Goal: Task Accomplishment & Management: Use online tool/utility

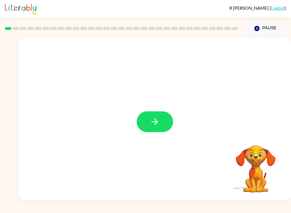
click at [158, 122] on icon "button" at bounding box center [154, 121] width 7 height 7
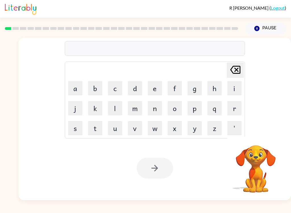
click at [91, 88] on button "b" at bounding box center [95, 88] width 14 height 14
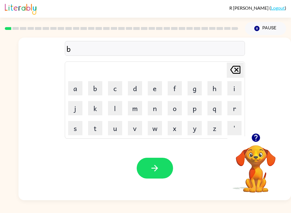
click at [178, 107] on button "o" at bounding box center [175, 108] width 14 height 14
click at [76, 90] on button "a" at bounding box center [75, 88] width 14 height 14
click at [231, 109] on button "r" at bounding box center [234, 108] width 14 height 14
click at [134, 87] on button "d" at bounding box center [135, 88] width 14 height 14
click at [149, 91] on button "e" at bounding box center [155, 88] width 14 height 14
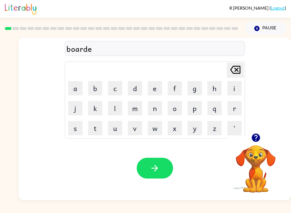
click at [231, 108] on button "r" at bounding box center [234, 108] width 14 height 14
click at [240, 68] on icon at bounding box center [235, 70] width 10 height 8
click at [239, 71] on icon "[PERSON_NAME] last character input" at bounding box center [235, 70] width 14 height 14
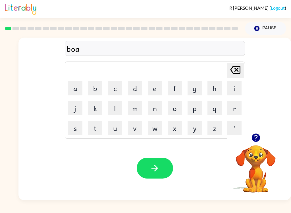
click at [241, 73] on icon "[PERSON_NAME] last character input" at bounding box center [235, 70] width 14 height 14
click at [234, 109] on button "r" at bounding box center [234, 108] width 14 height 14
click at [136, 91] on button "d" at bounding box center [135, 88] width 14 height 14
click at [235, 71] on icon at bounding box center [235, 70] width 10 height 8
click at [233, 73] on icon at bounding box center [235, 70] width 10 height 8
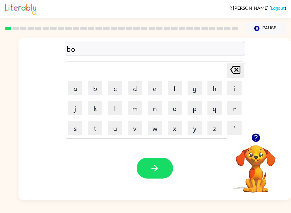
click at [75, 89] on button "a" at bounding box center [75, 88] width 14 height 14
click at [236, 111] on button "r" at bounding box center [234, 108] width 14 height 14
click at [151, 90] on button "e" at bounding box center [155, 88] width 14 height 14
click at [133, 88] on button "d" at bounding box center [135, 88] width 14 height 14
click at [234, 71] on icon "[PERSON_NAME] last character input" at bounding box center [235, 70] width 14 height 14
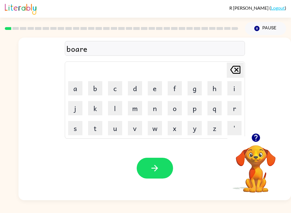
click at [234, 74] on icon "[PERSON_NAME] last character input" at bounding box center [235, 70] width 14 height 14
click at [130, 87] on button "d" at bounding box center [135, 88] width 14 height 14
click at [150, 88] on button "e" at bounding box center [155, 88] width 14 height 14
click at [230, 109] on button "r" at bounding box center [234, 108] width 14 height 14
click at [152, 170] on icon "button" at bounding box center [155, 168] width 10 height 10
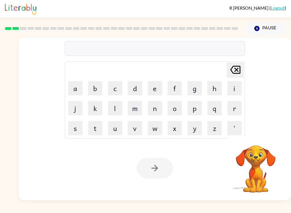
click at [239, 113] on button "r" at bounding box center [234, 108] width 14 height 14
click at [175, 107] on button "o" at bounding box center [175, 108] width 14 height 14
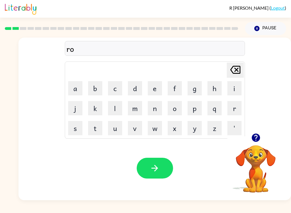
click at [115, 128] on button "u" at bounding box center [115, 128] width 14 height 14
click at [155, 108] on button "n" at bounding box center [155, 108] width 14 height 14
click at [133, 90] on button "d" at bounding box center [135, 88] width 14 height 14
click at [156, 169] on icon "button" at bounding box center [155, 168] width 10 height 10
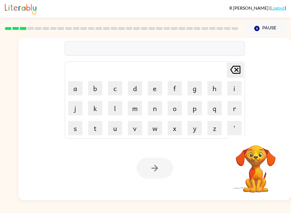
click at [134, 109] on button "m" at bounding box center [135, 108] width 14 height 14
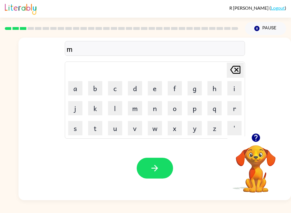
click at [75, 92] on button "a" at bounding box center [75, 88] width 14 height 14
click at [113, 88] on button "c" at bounding box center [115, 88] width 14 height 14
click at [213, 88] on button "h" at bounding box center [214, 88] width 14 height 14
click at [230, 92] on button "i" at bounding box center [234, 88] width 14 height 14
click at [153, 108] on button "n" at bounding box center [155, 108] width 14 height 14
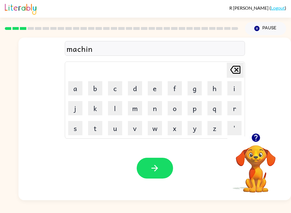
click at [153, 93] on button "e" at bounding box center [155, 88] width 14 height 14
click at [151, 168] on icon "button" at bounding box center [155, 168] width 10 height 10
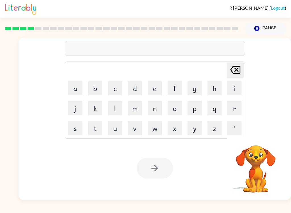
click at [96, 126] on button "t" at bounding box center [95, 128] width 14 height 14
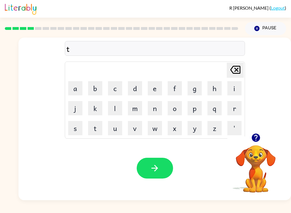
click at [234, 108] on button "r" at bounding box center [234, 108] width 14 height 14
click at [78, 87] on button "a" at bounding box center [75, 88] width 14 height 14
click at [229, 89] on button "i" at bounding box center [234, 88] width 14 height 14
click at [151, 110] on button "n" at bounding box center [155, 108] width 14 height 14
click at [160, 166] on button "button" at bounding box center [155, 167] width 36 height 21
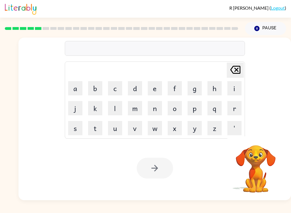
click at [134, 89] on button "d" at bounding box center [135, 88] width 14 height 14
click at [160, 90] on button "e" at bounding box center [155, 88] width 14 height 14
click at [175, 89] on button "f" at bounding box center [175, 88] width 14 height 14
click at [158, 92] on button "e" at bounding box center [155, 88] width 14 height 14
click at [152, 109] on button "n" at bounding box center [155, 108] width 14 height 14
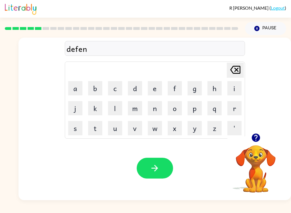
click at [116, 89] on button "c" at bounding box center [115, 88] width 14 height 14
click at [228, 89] on button "i" at bounding box center [234, 88] width 14 height 14
click at [136, 129] on button "v" at bounding box center [135, 128] width 14 height 14
click at [150, 87] on button "e" at bounding box center [155, 88] width 14 height 14
click at [152, 159] on button "button" at bounding box center [155, 167] width 36 height 21
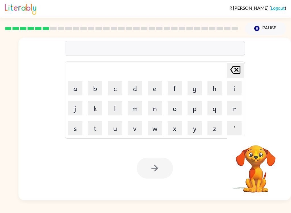
click at [78, 88] on button "a" at bounding box center [75, 88] width 14 height 14
click at [114, 86] on button "c" at bounding box center [115, 88] width 14 height 14
click at [75, 89] on button "a" at bounding box center [75, 88] width 14 height 14
click at [234, 72] on icon "[PERSON_NAME] last character input" at bounding box center [235, 70] width 14 height 14
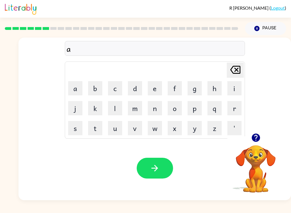
click at [234, 73] on icon "[PERSON_NAME] last character input" at bounding box center [235, 70] width 14 height 14
click at [136, 132] on button "v" at bounding box center [135, 128] width 14 height 14
click at [80, 85] on button "a" at bounding box center [75, 88] width 14 height 14
click at [118, 89] on button "c" at bounding box center [115, 88] width 14 height 14
click at [74, 88] on button "a" at bounding box center [75, 88] width 14 height 14
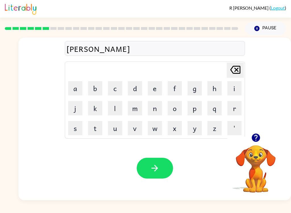
click at [101, 128] on button "t" at bounding box center [95, 128] width 14 height 14
click at [231, 89] on button "i" at bounding box center [234, 88] width 14 height 14
click at [174, 113] on button "o" at bounding box center [175, 108] width 14 height 14
click at [150, 110] on button "n" at bounding box center [155, 108] width 14 height 14
click at [153, 172] on icon "button" at bounding box center [155, 168] width 10 height 10
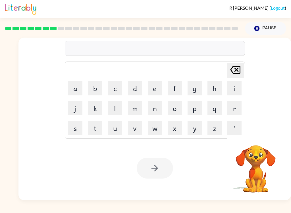
click at [192, 111] on button "p" at bounding box center [195, 108] width 14 height 14
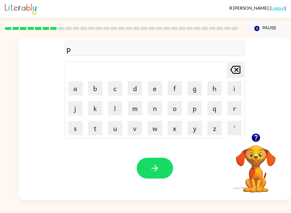
click at [114, 127] on button "u" at bounding box center [115, 128] width 14 height 14
click at [137, 86] on button "d" at bounding box center [135, 88] width 14 height 14
click at [138, 87] on button "d" at bounding box center [135, 88] width 14 height 14
click at [113, 109] on button "l" at bounding box center [115, 108] width 14 height 14
click at [154, 91] on button "e" at bounding box center [155, 88] width 14 height 14
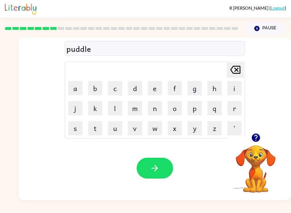
click at [150, 170] on icon "button" at bounding box center [155, 168] width 10 height 10
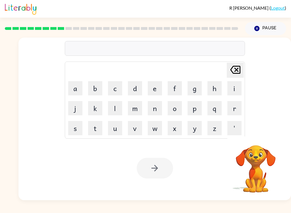
click at [136, 108] on button "m" at bounding box center [135, 108] width 14 height 14
click at [236, 89] on button "i" at bounding box center [234, 88] width 14 height 14
click at [232, 107] on button "r" at bounding box center [234, 108] width 14 height 14
click at [233, 89] on button "i" at bounding box center [234, 88] width 14 height 14
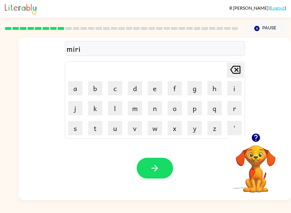
click at [236, 69] on icon at bounding box center [235, 70] width 10 height 8
click at [72, 88] on button "a" at bounding box center [75, 88] width 14 height 14
click at [114, 86] on button "c" at bounding box center [115, 88] width 14 height 14
click at [117, 107] on button "l" at bounding box center [115, 108] width 14 height 14
click at [151, 89] on button "e" at bounding box center [155, 88] width 14 height 14
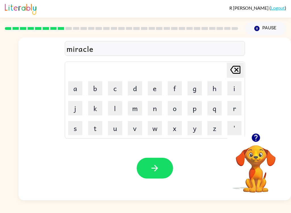
click at [150, 165] on icon "button" at bounding box center [155, 168] width 10 height 10
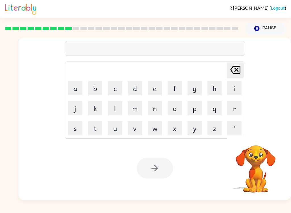
click at [134, 107] on button "m" at bounding box center [135, 108] width 14 height 14
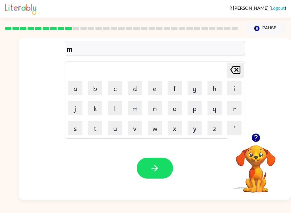
click at [235, 88] on button "i" at bounding box center [234, 88] width 14 height 14
click at [135, 86] on button "d" at bounding box center [135, 88] width 14 height 14
click at [134, 107] on button "m" at bounding box center [135, 108] width 14 height 14
click at [178, 111] on button "o" at bounding box center [175, 108] width 14 height 14
click at [225, 109] on td "r" at bounding box center [234, 107] width 19 height 19
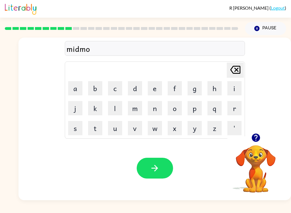
click at [235, 110] on button "r" at bounding box center [234, 108] width 14 height 14
click at [154, 110] on button "n" at bounding box center [155, 108] width 14 height 14
click at [234, 88] on button "i" at bounding box center [234, 88] width 14 height 14
click at [156, 111] on button "n" at bounding box center [155, 108] width 14 height 14
click at [196, 91] on button "g" at bounding box center [195, 88] width 14 height 14
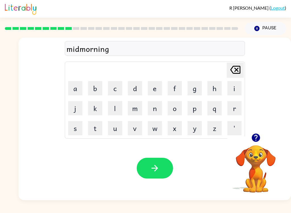
click at [140, 71] on td "[PERSON_NAME] last character input" at bounding box center [155, 70] width 178 height 16
click at [157, 168] on icon "button" at bounding box center [154, 168] width 7 height 7
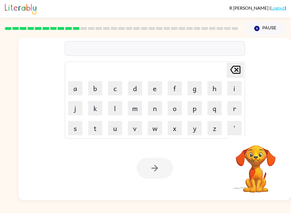
click at [135, 89] on button "d" at bounding box center [135, 88] width 14 height 14
click at [233, 90] on button "i" at bounding box center [234, 88] width 14 height 14
click at [80, 124] on button "s" at bounding box center [75, 128] width 14 height 14
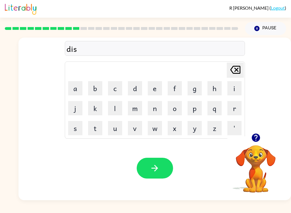
click at [93, 129] on button "t" at bounding box center [95, 128] width 14 height 14
click at [235, 109] on button "r" at bounding box center [234, 108] width 14 height 14
click at [118, 126] on button "u" at bounding box center [115, 128] width 14 height 14
click at [75, 129] on button "s" at bounding box center [75, 128] width 14 height 14
click at [96, 128] on button "t" at bounding box center [95, 128] width 14 height 14
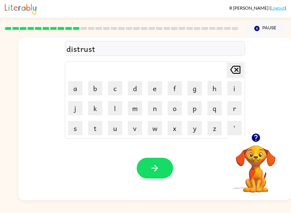
click at [154, 167] on icon "button" at bounding box center [155, 168] width 10 height 10
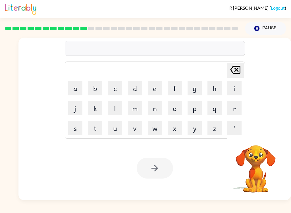
click at [234, 109] on button "r" at bounding box center [234, 108] width 14 height 14
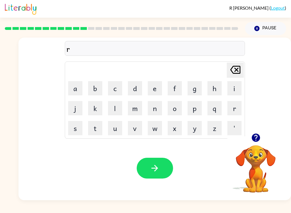
click at [178, 109] on button "o" at bounding box center [175, 108] width 14 height 14
click at [136, 88] on button "d" at bounding box center [135, 88] width 14 height 14
click at [155, 86] on button "e" at bounding box center [155, 88] width 14 height 14
click at [151, 169] on icon "button" at bounding box center [155, 168] width 10 height 10
click at [113, 129] on button "u" at bounding box center [115, 128] width 14 height 14
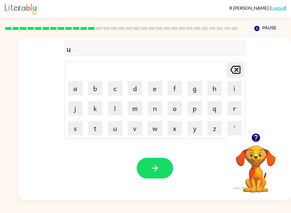
click at [192, 108] on button "p" at bounding box center [195, 108] width 14 height 14
click at [195, 89] on button "g" at bounding box center [195, 88] width 14 height 14
click at [235, 107] on button "r" at bounding box center [234, 108] width 14 height 14
click at [76, 86] on button "a" at bounding box center [75, 88] width 14 height 14
click at [132, 91] on button "d" at bounding box center [135, 88] width 14 height 14
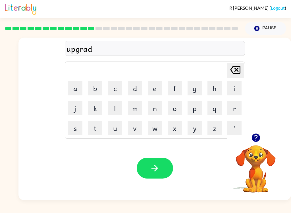
click at [154, 89] on button "e" at bounding box center [155, 88] width 14 height 14
click at [157, 166] on icon "button" at bounding box center [155, 168] width 10 height 10
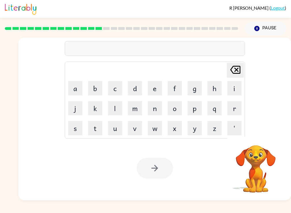
click at [135, 110] on button "m" at bounding box center [135, 108] width 14 height 14
click at [74, 92] on button "a" at bounding box center [75, 88] width 14 height 14
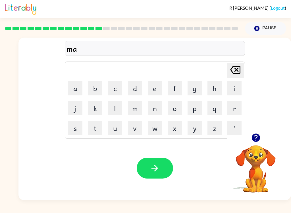
click at [139, 89] on button "d" at bounding box center [135, 88] width 14 height 14
click at [153, 111] on button "n" at bounding box center [155, 108] width 14 height 14
click at [152, 94] on button "e" at bounding box center [155, 88] width 14 height 14
click at [80, 128] on button "s" at bounding box center [75, 128] width 14 height 14
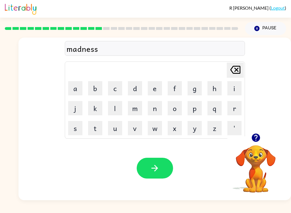
click at [157, 169] on icon "button" at bounding box center [154, 168] width 7 height 7
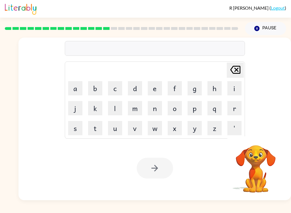
click at [91, 92] on button "b" at bounding box center [95, 88] width 14 height 14
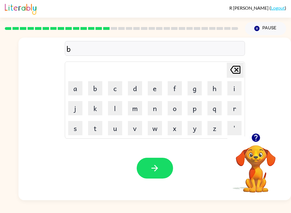
click at [176, 110] on button "o" at bounding box center [175, 108] width 14 height 14
click at [155, 111] on button "n" at bounding box center [155, 108] width 14 height 14
click at [174, 107] on button "o" at bounding box center [175, 108] width 14 height 14
click at [114, 130] on button "u" at bounding box center [115, 128] width 14 height 14
click at [72, 130] on button "s" at bounding box center [75, 128] width 14 height 14
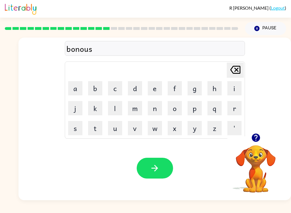
click at [234, 74] on icon "[PERSON_NAME] last character input" at bounding box center [235, 70] width 14 height 14
click at [234, 74] on icon at bounding box center [235, 70] width 10 height 8
click at [237, 77] on div "[PERSON_NAME] last character input" at bounding box center [235, 70] width 14 height 14
click at [121, 128] on button "u" at bounding box center [115, 128] width 14 height 14
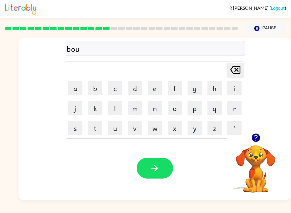
click at [151, 109] on button "n" at bounding box center [155, 108] width 14 height 14
click at [175, 109] on button "o" at bounding box center [175, 108] width 14 height 14
click at [74, 132] on button "s" at bounding box center [75, 128] width 14 height 14
click at [239, 69] on icon "[PERSON_NAME] last character input" at bounding box center [235, 70] width 14 height 14
click at [237, 73] on icon "[PERSON_NAME] last character input" at bounding box center [235, 70] width 14 height 14
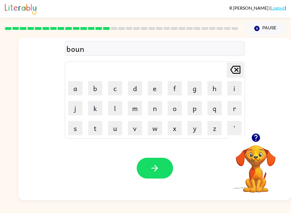
click at [116, 133] on button "u" at bounding box center [115, 128] width 14 height 14
click at [70, 132] on button "s" at bounding box center [75, 128] width 14 height 14
click at [237, 68] on icon "[PERSON_NAME] last character input" at bounding box center [235, 70] width 14 height 14
click at [240, 70] on icon "[PERSON_NAME] last character input" at bounding box center [235, 70] width 14 height 14
click at [240, 75] on icon "[PERSON_NAME] last character input" at bounding box center [235, 70] width 14 height 14
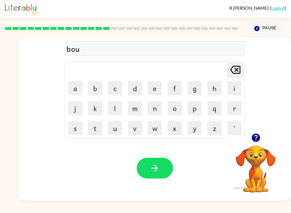
click at [158, 109] on button "n" at bounding box center [155, 108] width 14 height 14
click at [235, 86] on button "i" at bounding box center [234, 88] width 14 height 14
click at [68, 128] on button "s" at bounding box center [75, 128] width 14 height 14
click at [240, 69] on icon at bounding box center [235, 70] width 10 height 8
click at [238, 74] on icon "[PERSON_NAME] last character input" at bounding box center [235, 70] width 14 height 14
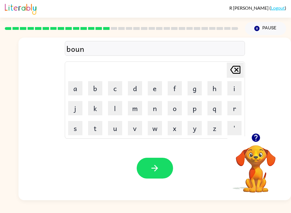
click at [157, 89] on button "e" at bounding box center [155, 88] width 14 height 14
click at [67, 136] on td "s" at bounding box center [75, 127] width 19 height 19
click at [70, 131] on button "s" at bounding box center [75, 128] width 14 height 14
click at [240, 69] on icon at bounding box center [235, 70] width 10 height 8
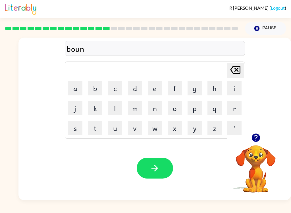
click at [58, 136] on div "boun Delete Delete last character input a b c d e f g h i j k l m n o p q r s t…" at bounding box center [154, 119] width 272 height 162
click at [116, 126] on button "u" at bounding box center [115, 128] width 14 height 14
click at [68, 131] on button "s" at bounding box center [75, 128] width 14 height 14
click at [156, 170] on icon "button" at bounding box center [155, 168] width 10 height 10
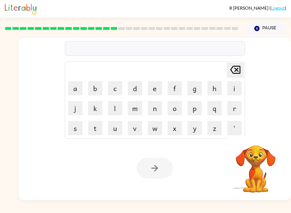
click at [78, 129] on button "s" at bounding box center [75, 128] width 14 height 14
click at [153, 130] on button "w" at bounding box center [155, 128] width 14 height 14
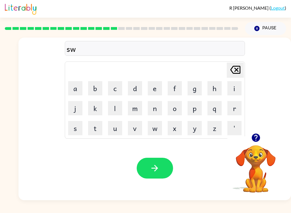
click at [75, 85] on button "a" at bounding box center [75, 88] width 14 height 14
click at [233, 72] on icon "[PERSON_NAME] last character input" at bounding box center [235, 70] width 14 height 14
click at [71, 91] on button "a" at bounding box center [75, 88] width 14 height 14
click at [235, 107] on button "r" at bounding box center [234, 108] width 14 height 14
click at [137, 104] on button "m" at bounding box center [135, 108] width 14 height 14
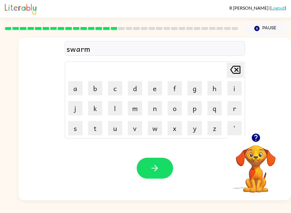
click at [153, 174] on button "button" at bounding box center [155, 167] width 36 height 21
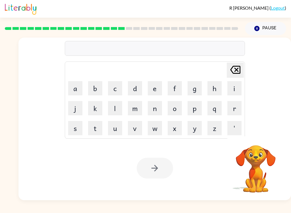
click at [240, 108] on button "r" at bounding box center [234, 108] width 14 height 14
click at [76, 92] on button "a" at bounding box center [75, 88] width 14 height 14
click at [141, 108] on button "m" at bounding box center [135, 108] width 14 height 14
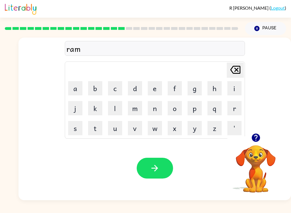
click at [135, 109] on button "m" at bounding box center [135, 108] width 14 height 14
click at [236, 71] on icon "[PERSON_NAME] last character input" at bounding box center [235, 70] width 14 height 14
click at [156, 168] on icon "button" at bounding box center [154, 168] width 7 height 7
click at [93, 89] on button "b" at bounding box center [95, 88] width 14 height 14
click at [234, 107] on button "r" at bounding box center [234, 108] width 14 height 14
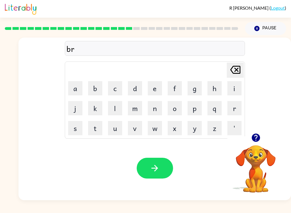
click at [235, 91] on button "i" at bounding box center [234, 88] width 14 height 14
click at [137, 109] on button "m" at bounding box center [135, 108] width 14 height 14
click at [140, 107] on button "m" at bounding box center [135, 108] width 14 height 14
click at [230, 89] on button "i" at bounding box center [234, 88] width 14 height 14
click at [157, 113] on button "n" at bounding box center [155, 108] width 14 height 14
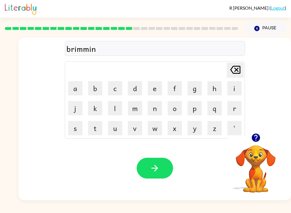
click at [193, 89] on button "g" at bounding box center [195, 88] width 14 height 14
click at [159, 165] on icon "button" at bounding box center [155, 168] width 10 height 10
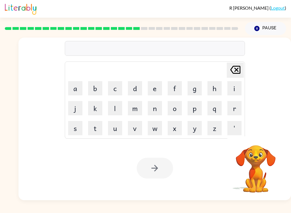
click at [235, 111] on button "r" at bounding box center [234, 108] width 14 height 14
click at [228, 89] on button "i" at bounding box center [234, 88] width 14 height 14
click at [80, 129] on button "s" at bounding box center [75, 128] width 14 height 14
click at [93, 111] on button "k" at bounding box center [95, 108] width 14 height 14
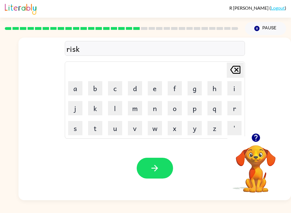
click at [196, 128] on button "y" at bounding box center [195, 128] width 14 height 14
click at [153, 90] on button "e" at bounding box center [155, 88] width 14 height 14
click at [78, 129] on button "s" at bounding box center [75, 128] width 14 height 14
click at [95, 126] on button "t" at bounding box center [95, 128] width 14 height 14
click at [232, 69] on icon "[PERSON_NAME] last character input" at bounding box center [235, 70] width 14 height 14
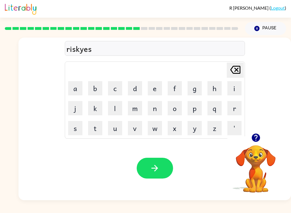
click at [232, 69] on icon "[PERSON_NAME] last character input" at bounding box center [235, 70] width 14 height 14
click at [236, 73] on icon "[PERSON_NAME] last character input" at bounding box center [235, 70] width 14 height 14
click at [238, 90] on button "i" at bounding box center [234, 88] width 14 height 14
click at [148, 88] on button "e" at bounding box center [155, 88] width 14 height 14
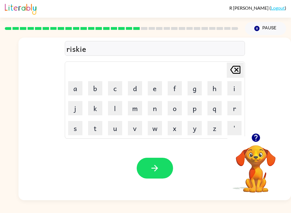
click at [79, 126] on button "s" at bounding box center [75, 128] width 14 height 14
click at [102, 124] on button "t" at bounding box center [95, 128] width 14 height 14
click at [159, 172] on icon "button" at bounding box center [155, 168] width 10 height 10
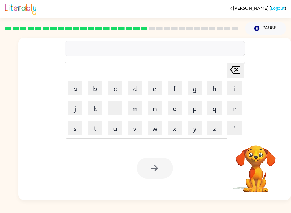
click at [74, 94] on button "a" at bounding box center [75, 88] width 14 height 14
click at [232, 109] on button "r" at bounding box center [234, 108] width 14 height 14
click at [113, 90] on button "c" at bounding box center [115, 88] width 14 height 14
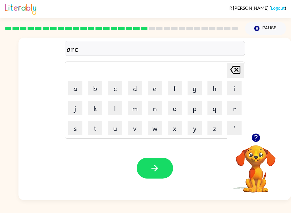
click at [215, 90] on button "h" at bounding box center [214, 88] width 14 height 14
click at [154, 129] on button "w" at bounding box center [155, 128] width 14 height 14
click at [73, 88] on button "a" at bounding box center [75, 88] width 14 height 14
click at [195, 133] on button "y" at bounding box center [195, 128] width 14 height 14
click at [150, 169] on icon "button" at bounding box center [155, 168] width 10 height 10
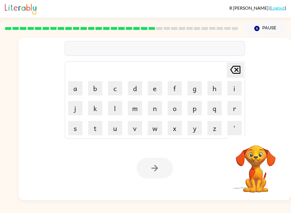
click at [178, 87] on button "f" at bounding box center [175, 88] width 14 height 14
click at [174, 109] on button "o" at bounding box center [175, 108] width 14 height 14
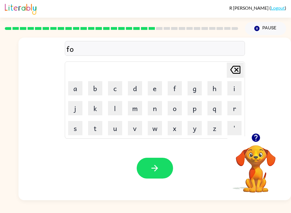
click at [121, 108] on button "l" at bounding box center [115, 108] width 14 height 14
click at [118, 112] on button "l" at bounding box center [115, 108] width 14 height 14
click at [174, 109] on button "o" at bounding box center [175, 108] width 14 height 14
click at [237, 73] on icon "[PERSON_NAME] last character input" at bounding box center [235, 70] width 14 height 14
click at [236, 72] on icon "[PERSON_NAME] last character input" at bounding box center [235, 70] width 14 height 14
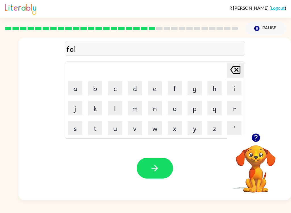
click at [172, 107] on button "o" at bounding box center [175, 108] width 14 height 14
click at [156, 127] on button "w" at bounding box center [155, 128] width 14 height 14
click at [236, 72] on icon "[PERSON_NAME] last character input" at bounding box center [235, 70] width 14 height 14
click at [176, 108] on button "o" at bounding box center [175, 108] width 14 height 14
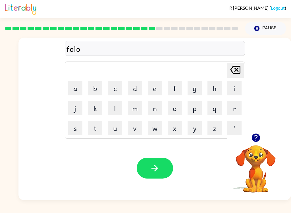
click at [153, 130] on button "w" at bounding box center [155, 128] width 14 height 14
click at [153, 86] on button "e" at bounding box center [155, 88] width 14 height 14
click at [133, 95] on button "d" at bounding box center [135, 88] width 14 height 14
click at [236, 70] on icon at bounding box center [235, 70] width 10 height 8
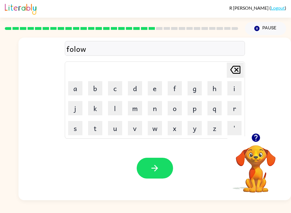
click at [234, 77] on div "[PERSON_NAME] last character input" at bounding box center [235, 70] width 14 height 14
click at [114, 112] on button "l" at bounding box center [115, 108] width 14 height 14
click at [180, 106] on button "o" at bounding box center [175, 108] width 14 height 14
click at [155, 127] on button "w" at bounding box center [155, 128] width 14 height 14
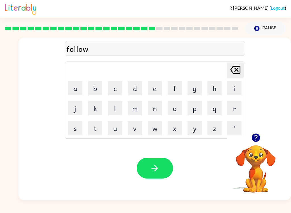
click at [158, 90] on button "e" at bounding box center [155, 88] width 14 height 14
click at [139, 90] on button "d" at bounding box center [135, 88] width 14 height 14
click at [166, 172] on button "button" at bounding box center [155, 167] width 36 height 21
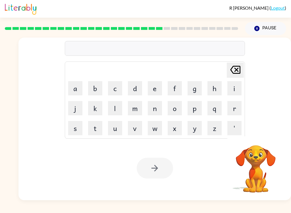
click at [113, 90] on button "c" at bounding box center [115, 88] width 14 height 14
click at [155, 89] on button "e" at bounding box center [155, 88] width 14 height 14
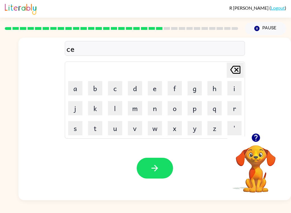
click at [152, 112] on button "n" at bounding box center [155, 108] width 14 height 14
click at [93, 133] on button "t" at bounding box center [95, 128] width 14 height 14
click at [237, 91] on button "i" at bounding box center [234, 88] width 14 height 14
click at [196, 110] on button "p" at bounding box center [195, 108] width 14 height 14
click at [236, 88] on button "i" at bounding box center [234, 88] width 14 height 14
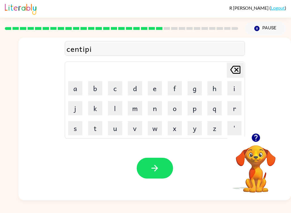
click at [154, 90] on button "e" at bounding box center [155, 88] width 14 height 14
click at [133, 88] on button "d" at bounding box center [135, 88] width 14 height 14
click at [155, 170] on icon "button" at bounding box center [155, 168] width 10 height 10
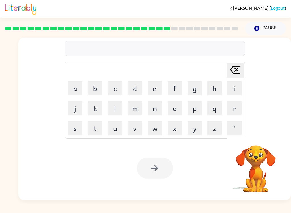
click at [76, 132] on button "s" at bounding box center [75, 128] width 14 height 14
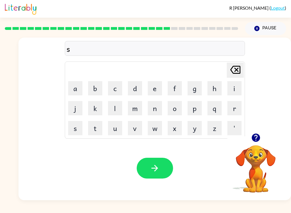
click at [116, 131] on button "u" at bounding box center [115, 128] width 14 height 14
click at [81, 129] on button "s" at bounding box center [75, 128] width 14 height 14
click at [97, 130] on button "t" at bounding box center [95, 128] width 14 height 14
click at [74, 93] on button "a" at bounding box center [75, 88] width 14 height 14
click at [232, 88] on button "i" at bounding box center [234, 88] width 14 height 14
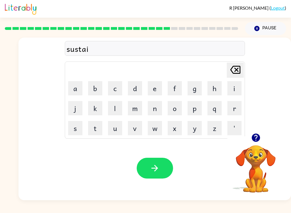
click at [157, 110] on button "n" at bounding box center [155, 108] width 14 height 14
click at [163, 168] on button "button" at bounding box center [155, 167] width 36 height 21
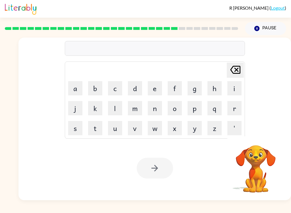
click at [169, 92] on button "f" at bounding box center [175, 88] width 14 height 14
click at [179, 110] on button "o" at bounding box center [175, 108] width 14 height 14
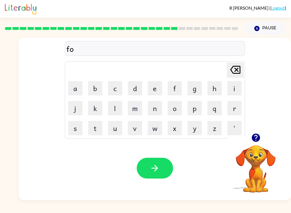
click at [234, 107] on button "r" at bounding box center [234, 108] width 14 height 14
click at [154, 130] on button "w" at bounding box center [155, 128] width 14 height 14
click at [76, 88] on button "a" at bounding box center [75, 88] width 14 height 14
click at [228, 111] on button "r" at bounding box center [234, 108] width 14 height 14
click at [136, 90] on button "d" at bounding box center [135, 88] width 14 height 14
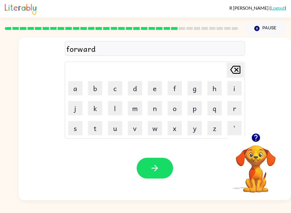
click at [160, 169] on button "button" at bounding box center [155, 167] width 36 height 21
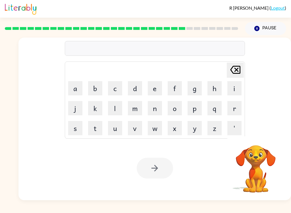
click at [234, 114] on button "r" at bounding box center [234, 108] width 14 height 14
click at [153, 89] on button "e" at bounding box center [155, 88] width 14 height 14
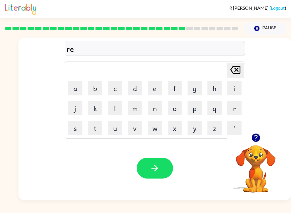
click at [73, 87] on button "a" at bounding box center [75, 88] width 14 height 14
click at [234, 72] on icon "[PERSON_NAME] last character input" at bounding box center [235, 70] width 14 height 14
click at [233, 72] on icon "[PERSON_NAME] last character input" at bounding box center [235, 70] width 14 height 14
click at [155, 90] on button "e" at bounding box center [155, 88] width 14 height 14
click at [113, 111] on button "l" at bounding box center [115, 108] width 14 height 14
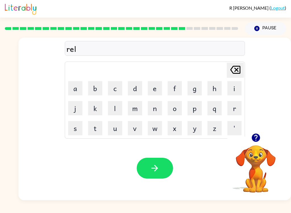
click at [73, 86] on button "a" at bounding box center [75, 88] width 14 height 14
click at [101, 121] on button "t" at bounding box center [95, 128] width 14 height 14
click at [151, 91] on button "e" at bounding box center [155, 88] width 14 height 14
click at [138, 91] on button "d" at bounding box center [135, 88] width 14 height 14
click at [156, 169] on icon "button" at bounding box center [155, 168] width 10 height 10
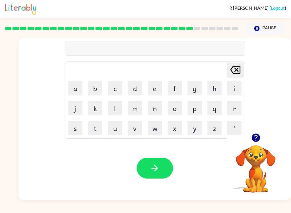
click at [194, 93] on button "g" at bounding box center [195, 88] width 14 height 14
click at [169, 114] on button "o" at bounding box center [175, 108] width 14 height 14
click at [93, 87] on button "b" at bounding box center [95, 88] width 14 height 14
click at [117, 110] on button "l" at bounding box center [115, 108] width 14 height 14
click at [235, 93] on button "i" at bounding box center [234, 88] width 14 height 14
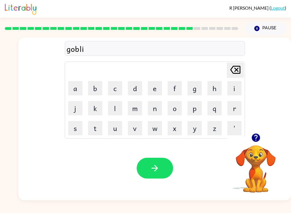
click at [153, 109] on button "n" at bounding box center [155, 108] width 14 height 14
click at [155, 165] on icon "button" at bounding box center [154, 168] width 7 height 7
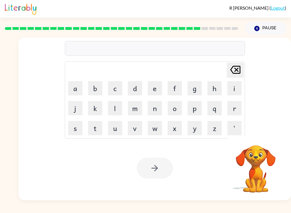
click at [115, 114] on button "l" at bounding box center [115, 108] width 14 height 14
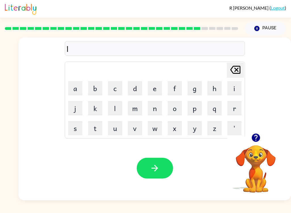
click at [115, 131] on button "u" at bounding box center [115, 128] width 14 height 14
click at [132, 113] on button "m" at bounding box center [135, 108] width 14 height 14
click at [95, 89] on button "b" at bounding box center [95, 88] width 14 height 14
click at [236, 109] on button "r" at bounding box center [234, 108] width 14 height 14
click at [236, 69] on icon at bounding box center [235, 70] width 10 height 8
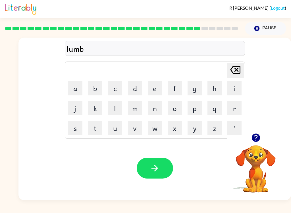
click at [148, 93] on button "e" at bounding box center [155, 88] width 14 height 14
click at [232, 114] on button "r" at bounding box center [234, 108] width 14 height 14
click at [77, 110] on button "j" at bounding box center [75, 108] width 14 height 14
click at [82, 89] on button "a" at bounding box center [75, 88] width 14 height 14
click at [111, 89] on button "c" at bounding box center [115, 88] width 14 height 14
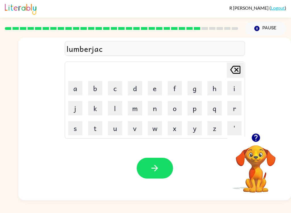
click at [96, 110] on button "k" at bounding box center [95, 108] width 14 height 14
click at [153, 171] on icon "button" at bounding box center [155, 168] width 10 height 10
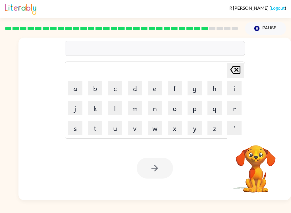
click at [193, 112] on button "p" at bounding box center [195, 108] width 14 height 14
click at [236, 89] on button "i" at bounding box center [234, 88] width 14 height 14
click at [153, 90] on button "e" at bounding box center [155, 88] width 14 height 14
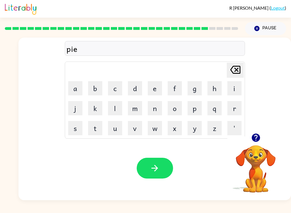
click at [232, 109] on button "r" at bounding box center [234, 108] width 14 height 14
click at [117, 88] on button "c" at bounding box center [115, 88] width 14 height 14
click at [154, 88] on button "e" at bounding box center [155, 88] width 14 height 14
click at [161, 165] on button "button" at bounding box center [155, 167] width 36 height 21
click at [95, 131] on button "t" at bounding box center [95, 128] width 14 height 14
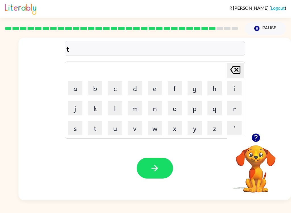
click at [213, 90] on button "h" at bounding box center [214, 88] width 14 height 14
click at [234, 91] on button "i" at bounding box center [234, 88] width 14 height 14
click at [155, 110] on button "n" at bounding box center [155, 108] width 14 height 14
click at [158, 172] on icon "button" at bounding box center [155, 168] width 10 height 10
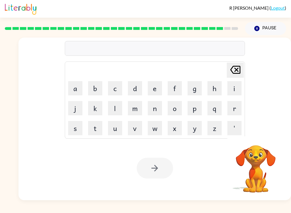
click at [72, 129] on button "s" at bounding box center [75, 128] width 14 height 14
click at [237, 92] on button "i" at bounding box center [234, 88] width 14 height 14
click at [119, 105] on button "l" at bounding box center [115, 108] width 14 height 14
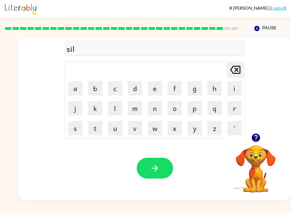
click at [135, 131] on button "v" at bounding box center [135, 128] width 14 height 14
click at [152, 91] on button "e" at bounding box center [155, 88] width 14 height 14
click at [233, 109] on button "r" at bounding box center [234, 108] width 14 height 14
click at [151, 133] on button "w" at bounding box center [155, 128] width 14 height 14
click at [218, 89] on button "h" at bounding box center [214, 88] width 14 height 14
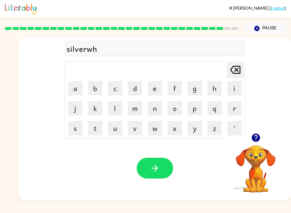
click at [76, 84] on button "a" at bounding box center [75, 88] width 14 height 14
click at [235, 108] on button "r" at bounding box center [234, 108] width 14 height 14
click at [157, 82] on button "e" at bounding box center [155, 88] width 14 height 14
click at [236, 72] on icon "[PERSON_NAME] last character input" at bounding box center [235, 70] width 14 height 14
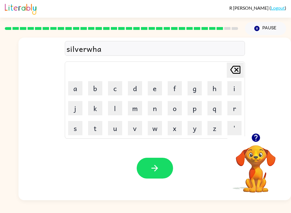
click at [236, 76] on icon "[PERSON_NAME] last character input" at bounding box center [235, 70] width 14 height 14
click at [76, 87] on button "a" at bounding box center [75, 88] width 14 height 14
click at [233, 111] on button "r" at bounding box center [234, 108] width 14 height 14
click at [160, 90] on button "e" at bounding box center [155, 88] width 14 height 14
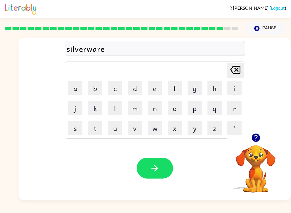
click at [234, 73] on icon at bounding box center [235, 70] width 10 height 8
click at [155, 86] on button "e" at bounding box center [155, 88] width 14 height 14
click at [155, 174] on button "button" at bounding box center [155, 167] width 36 height 21
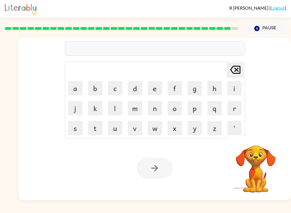
click at [110, 131] on button "u" at bounding box center [115, 128] width 14 height 14
click at [160, 109] on button "n" at bounding box center [155, 108] width 14 height 14
click at [236, 90] on button "i" at bounding box center [234, 88] width 14 height 14
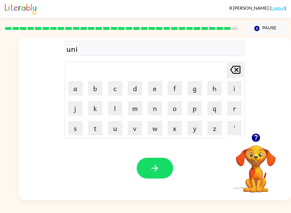
click at [238, 70] on icon "[PERSON_NAME] last character input" at bounding box center [235, 70] width 14 height 14
click at [75, 88] on button "a" at bounding box center [75, 88] width 14 height 14
click at [175, 91] on button "f" at bounding box center [175, 88] width 14 height 14
click at [228, 109] on button "r" at bounding box center [234, 108] width 14 height 14
click at [72, 92] on button "a" at bounding box center [75, 88] width 14 height 14
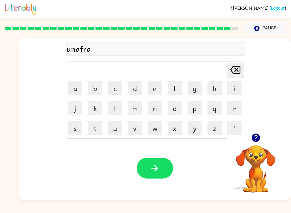
click at [235, 89] on button "i" at bounding box center [234, 88] width 14 height 14
click at [133, 93] on button "d" at bounding box center [135, 88] width 14 height 14
click at [164, 169] on button "button" at bounding box center [155, 167] width 36 height 21
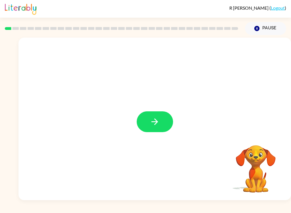
click at [161, 119] on button "button" at bounding box center [155, 121] width 36 height 21
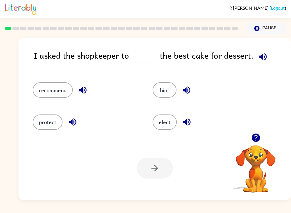
click at [49, 93] on button "recommend" at bounding box center [53, 89] width 40 height 15
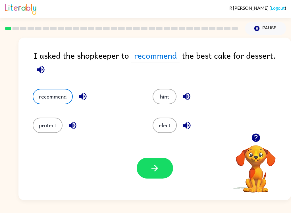
click at [60, 96] on button "recommend" at bounding box center [53, 96] width 40 height 15
click at [114, 114] on div "protect" at bounding box center [82, 121] width 120 height 29
click at [168, 129] on button "elect" at bounding box center [165, 124] width 24 height 15
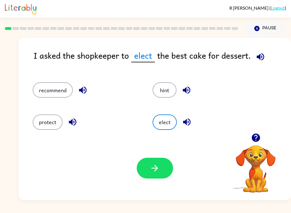
click at [55, 96] on button "recommend" at bounding box center [53, 89] width 40 height 15
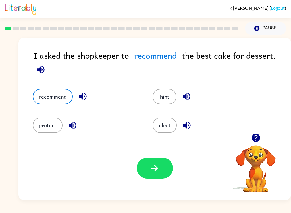
click at [161, 166] on button "button" at bounding box center [155, 167] width 36 height 21
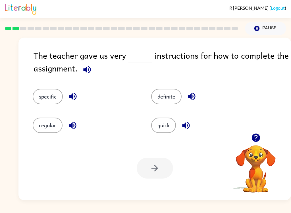
click at [55, 87] on div "specific" at bounding box center [81, 92] width 118 height 29
click at [48, 103] on button "specific" at bounding box center [48, 96] width 30 height 15
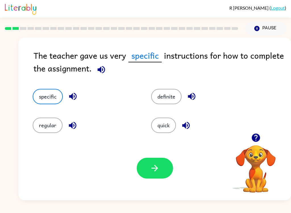
click at [168, 169] on button "button" at bounding box center [155, 167] width 36 height 21
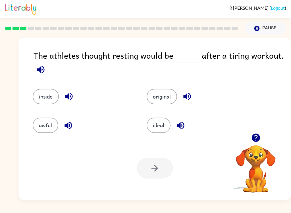
click at [164, 121] on button "ideal" at bounding box center [159, 124] width 24 height 15
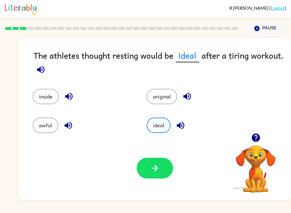
click at [165, 168] on button "button" at bounding box center [155, 167] width 36 height 21
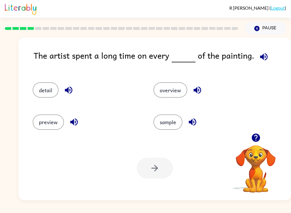
click at [50, 93] on button "detail" at bounding box center [46, 89] width 26 height 15
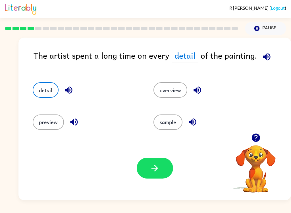
click at [158, 172] on icon "button" at bounding box center [155, 168] width 10 height 10
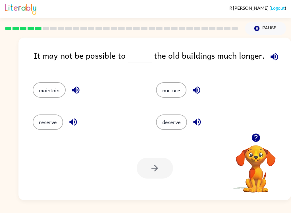
click at [52, 88] on button "maintain" at bounding box center [49, 89] width 33 height 15
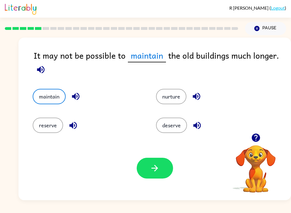
click at [163, 164] on button "button" at bounding box center [155, 167] width 36 height 21
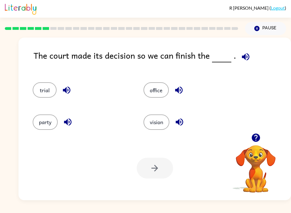
click at [50, 91] on button "trial" at bounding box center [45, 89] width 24 height 15
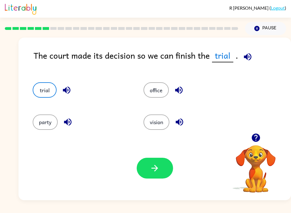
click at [157, 168] on icon "button" at bounding box center [154, 168] width 7 height 7
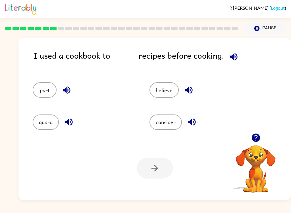
click at [167, 124] on button "consider" at bounding box center [165, 121] width 32 height 15
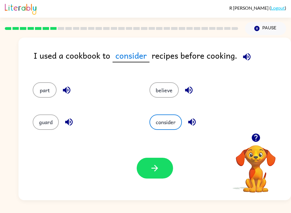
click at [158, 165] on icon "button" at bounding box center [155, 168] width 10 height 10
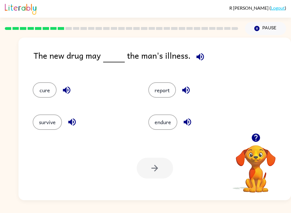
click at [38, 84] on button "cure" at bounding box center [45, 89] width 24 height 15
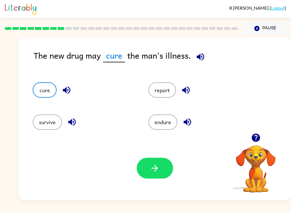
click at [155, 172] on icon "button" at bounding box center [155, 168] width 10 height 10
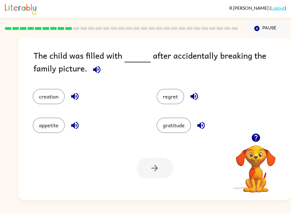
click at [174, 101] on button "regret" at bounding box center [171, 96] width 28 height 15
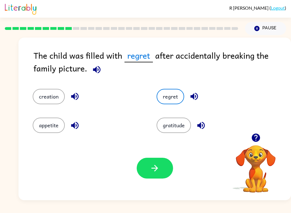
click at [157, 177] on button "button" at bounding box center [155, 167] width 36 height 21
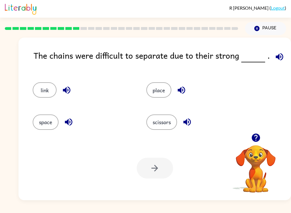
click at [39, 87] on button "link" at bounding box center [45, 89] width 24 height 15
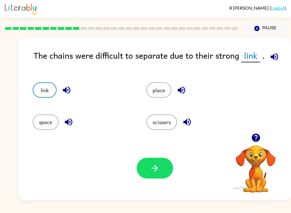
click at [159, 166] on icon "button" at bounding box center [155, 168] width 10 height 10
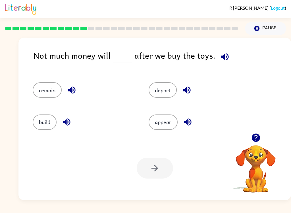
click at [42, 90] on button "remain" at bounding box center [47, 89] width 29 height 15
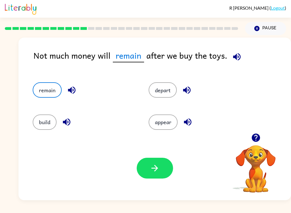
click at [160, 170] on button "button" at bounding box center [155, 167] width 36 height 21
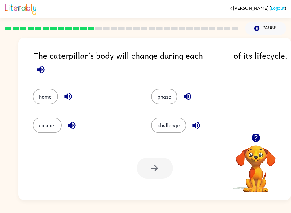
click at [171, 102] on button "phase" at bounding box center [164, 96] width 26 height 15
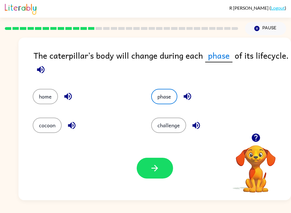
click at [160, 166] on button "button" at bounding box center [155, 167] width 36 height 21
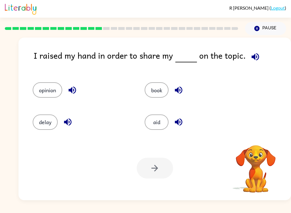
click at [48, 94] on button "opinion" at bounding box center [48, 89] width 30 height 15
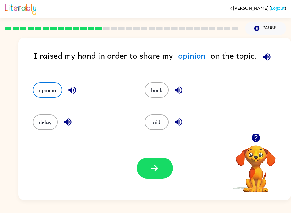
click at [167, 170] on button "button" at bounding box center [155, 167] width 36 height 21
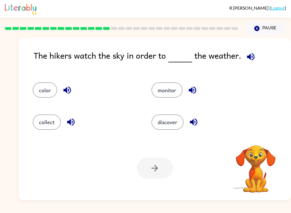
click at [177, 89] on button "monitor" at bounding box center [166, 89] width 31 height 15
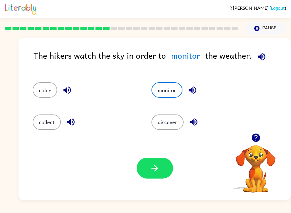
click at [159, 168] on icon "button" at bounding box center [155, 168] width 10 height 10
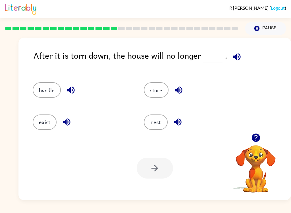
click at [260, 201] on div "R Brandes ( Logout ) Pause Pause After it is torn down, the house will no longe…" at bounding box center [145, 106] width 291 height 213
click at [49, 128] on button "exist" at bounding box center [45, 121] width 24 height 15
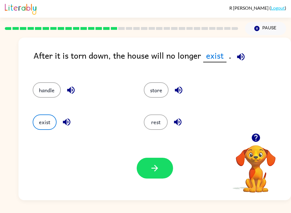
click at [164, 167] on button "button" at bounding box center [155, 167] width 36 height 21
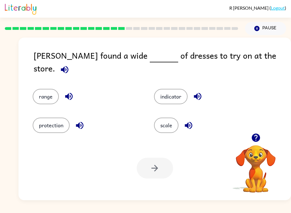
click at [51, 89] on button "range" at bounding box center [46, 96] width 26 height 15
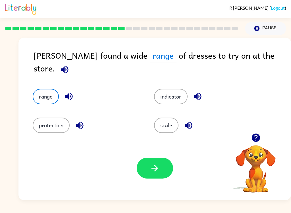
click at [157, 170] on icon "button" at bounding box center [155, 168] width 10 height 10
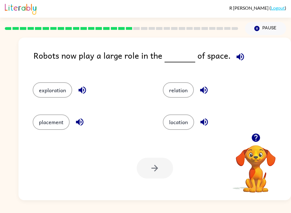
click at [61, 88] on button "exploration" at bounding box center [52, 89] width 39 height 15
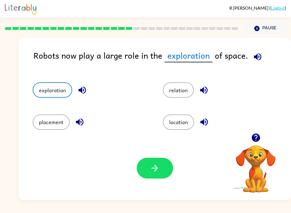
click at [158, 173] on button "button" at bounding box center [155, 167] width 36 height 21
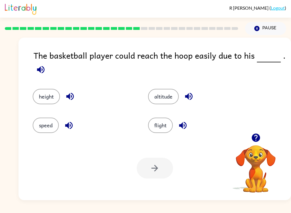
click at [38, 103] on button "height" at bounding box center [46, 96] width 27 height 15
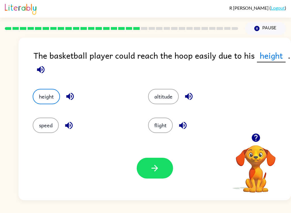
click at [165, 165] on button "button" at bounding box center [155, 167] width 36 height 21
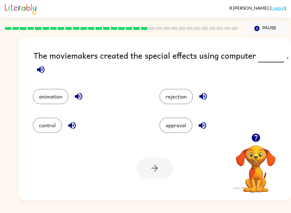
click at [55, 102] on button "animation" at bounding box center [51, 96] width 36 height 15
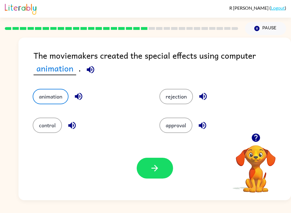
click at [167, 168] on button "button" at bounding box center [155, 167] width 36 height 21
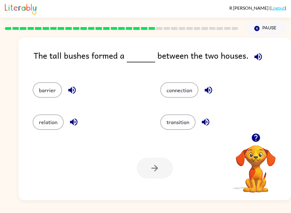
click at [44, 83] on button "barrier" at bounding box center [47, 89] width 29 height 15
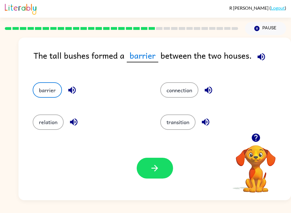
click at [165, 167] on button "button" at bounding box center [155, 167] width 36 height 21
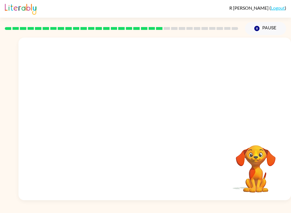
click at [107, 111] on video "Your browser must support playing .mp4 files to use Literably. Please try using…" at bounding box center [154, 85] width 272 height 95
click at [109, 112] on video "Your browser must support playing .mp4 files to use Literably. Please try using…" at bounding box center [154, 85] width 272 height 95
click at [109, 117] on video "Your browser must support playing .mp4 files to use Literably. Please try using…" at bounding box center [154, 85] width 272 height 95
click at [109, 118] on video "Your browser must support playing .mp4 files to use Literably. Please try using…" at bounding box center [154, 85] width 272 height 95
click at [109, 120] on video "Your browser must support playing .mp4 files to use Literably. Please try using…" at bounding box center [154, 85] width 272 height 95
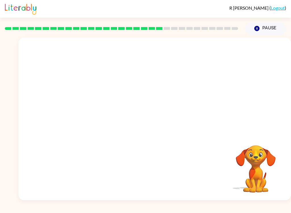
click at [107, 117] on video "Your browser must support playing .mp4 files to use Literably. Please try using…" at bounding box center [154, 85] width 272 height 95
click at [109, 118] on video "Your browser must support playing .mp4 files to use Literably. Please try using…" at bounding box center [154, 85] width 272 height 95
click at [110, 115] on video "Your browser must support playing .mp4 files to use Literably. Please try using…" at bounding box center [154, 85] width 272 height 95
click at [110, 114] on video "Your browser must support playing .mp4 files to use Literably. Please try using…" at bounding box center [154, 85] width 272 height 95
click at [107, 119] on video "Your browser must support playing .mp4 files to use Literably. Please try using…" at bounding box center [154, 85] width 272 height 95
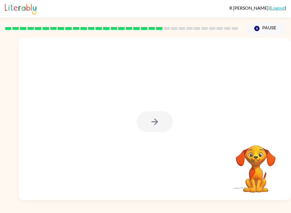
click at [158, 116] on div at bounding box center [155, 121] width 36 height 21
click at [158, 115] on div at bounding box center [155, 121] width 36 height 21
click at [157, 117] on div at bounding box center [155, 121] width 36 height 21
click at [157, 119] on div at bounding box center [155, 121] width 36 height 21
click at [159, 120] on div at bounding box center [155, 121] width 36 height 21
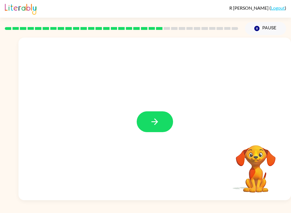
click at [160, 119] on button "button" at bounding box center [155, 121] width 36 height 21
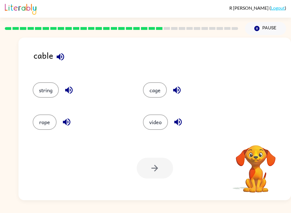
click at [161, 119] on button "video" at bounding box center [155, 121] width 25 height 15
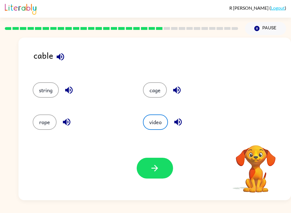
click at [216, 111] on div "video" at bounding box center [187, 119] width 110 height 32
click at [55, 94] on button "string" at bounding box center [46, 89] width 26 height 15
click at [161, 165] on button "button" at bounding box center [155, 167] width 36 height 21
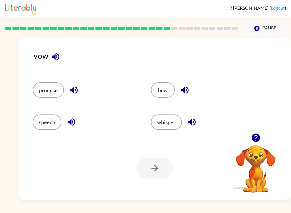
click at [53, 86] on button "promise" at bounding box center [48, 89] width 31 height 15
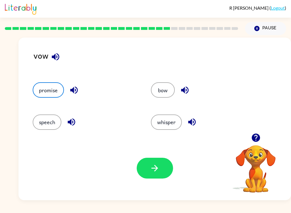
click at [161, 170] on button "button" at bounding box center [155, 167] width 36 height 21
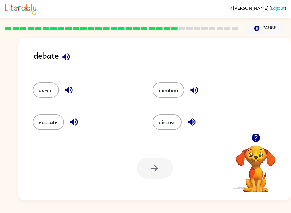
click at [175, 118] on button "discuss" at bounding box center [167, 121] width 29 height 15
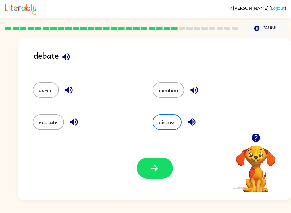
click at [157, 166] on icon "button" at bounding box center [155, 168] width 10 height 10
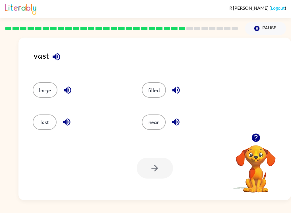
click at [50, 94] on button "large" at bounding box center [45, 89] width 25 height 15
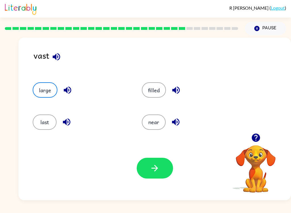
click at [166, 165] on button "button" at bounding box center [155, 167] width 36 height 21
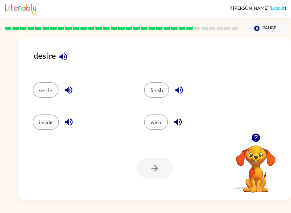
click at [164, 119] on button "wish" at bounding box center [156, 121] width 24 height 15
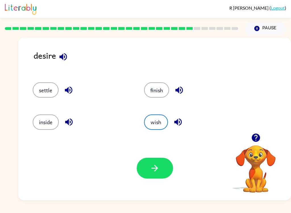
click at [155, 168] on icon "button" at bounding box center [155, 168] width 10 height 10
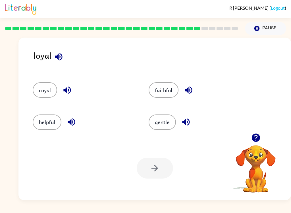
click at [38, 96] on button "royal" at bounding box center [45, 89] width 24 height 15
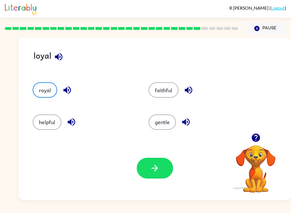
click at [155, 166] on icon "button" at bounding box center [154, 168] width 7 height 7
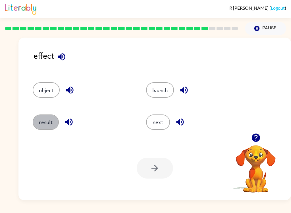
click at [44, 123] on button "result" at bounding box center [46, 121] width 26 height 15
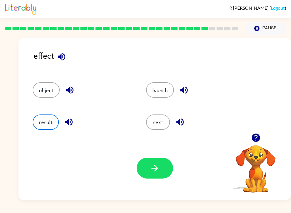
click at [156, 171] on icon "button" at bounding box center [155, 168] width 10 height 10
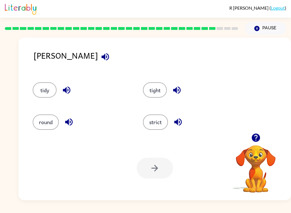
click at [160, 120] on button "strict" at bounding box center [155, 121] width 25 height 15
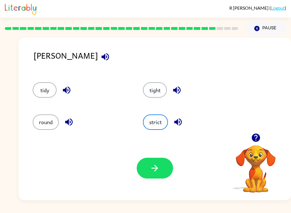
click at [163, 169] on button "button" at bounding box center [155, 167] width 36 height 21
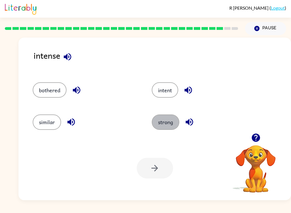
click at [174, 128] on button "strong" at bounding box center [166, 121] width 28 height 15
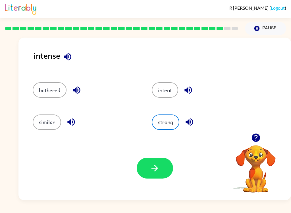
click at [161, 169] on button "button" at bounding box center [155, 167] width 36 height 21
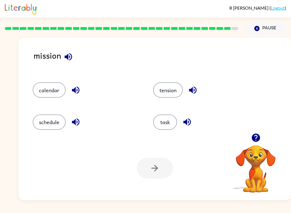
click at [171, 123] on button "task" at bounding box center [165, 121] width 24 height 15
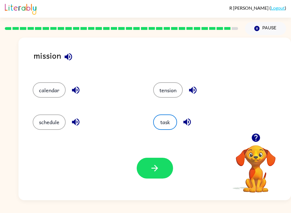
click at [163, 168] on button "button" at bounding box center [155, 167] width 36 height 21
